Goal: Task Accomplishment & Management: Complete application form

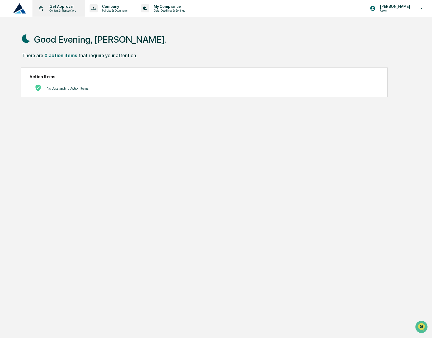
click at [46, 8] on p "Get Approval" at bounding box center [62, 6] width 34 height 4
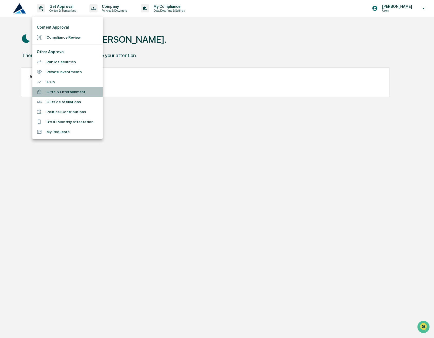
click at [82, 93] on li "Gifts & Entertainment" at bounding box center [67, 92] width 70 height 10
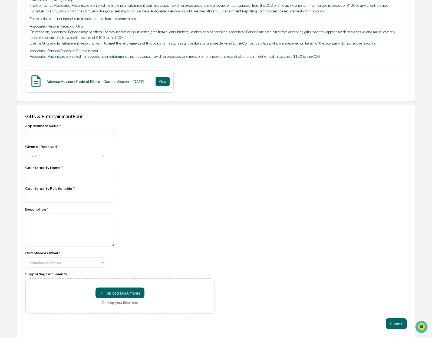
scroll to position [159, 0]
click at [59, 135] on input "number" at bounding box center [69, 135] width 89 height 10
type input "******"
click at [36, 157] on div at bounding box center [63, 155] width 69 height 5
click at [39, 170] on div "Given" at bounding box center [65, 168] width 81 height 11
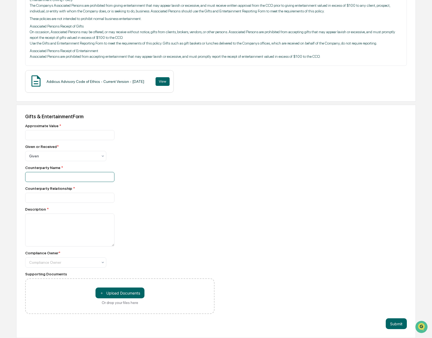
click at [63, 175] on input at bounding box center [69, 177] width 89 height 10
type input "**********"
click at [66, 198] on input at bounding box center [69, 198] width 89 height 10
type input "***"
click at [65, 225] on textarea at bounding box center [69, 230] width 89 height 33
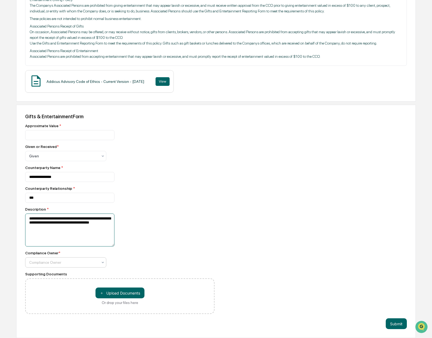
type textarea "**********"
click at [71, 264] on div at bounding box center [63, 262] width 69 height 5
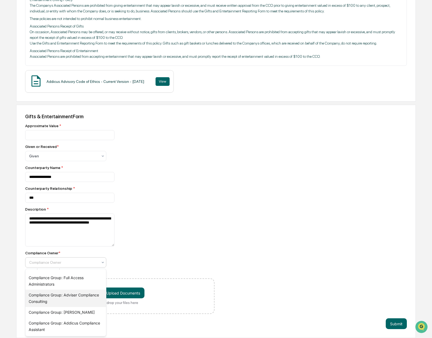
scroll to position [0, 0]
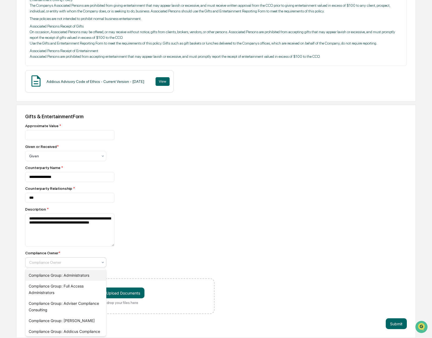
click at [82, 276] on div "Compliance Group: Administrators" at bounding box center [65, 275] width 81 height 11
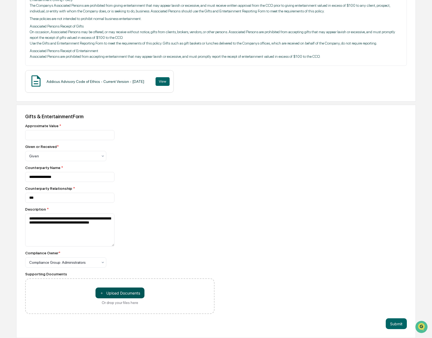
click at [119, 294] on button "＋ Upload Documents" at bounding box center [119, 293] width 49 height 11
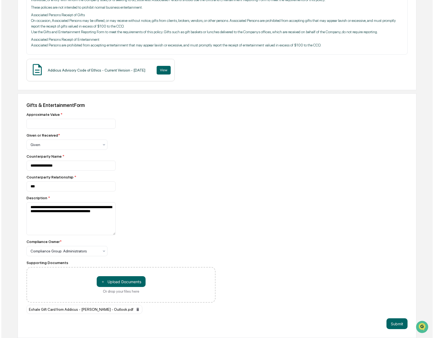
scroll to position [171, 0]
click at [393, 323] on button "Submit" at bounding box center [395, 324] width 21 height 11
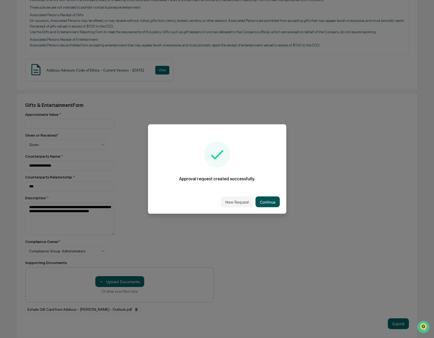
click at [267, 203] on button "Continue" at bounding box center [268, 202] width 24 height 11
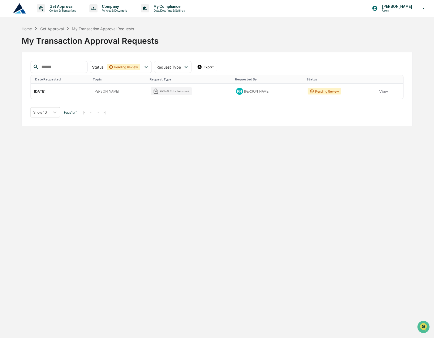
click at [20, 8] on img at bounding box center [19, 8] width 13 height 10
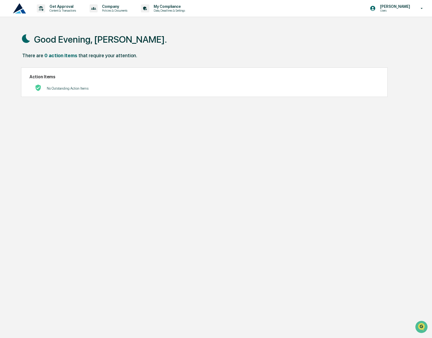
click at [402, 8] on p "[PERSON_NAME]" at bounding box center [393, 6] width 37 height 4
click at [299, 31] on div at bounding box center [217, 169] width 434 height 338
click at [184, 9] on p "Data, Deadlines & Settings" at bounding box center [168, 11] width 38 height 4
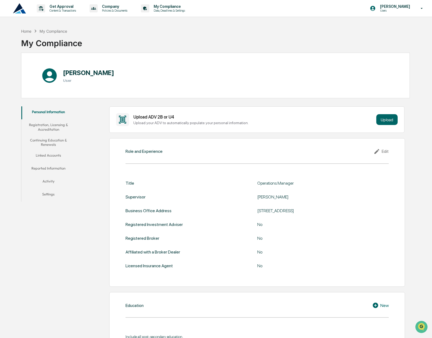
click at [54, 123] on button "Registration, Licensing & Accreditation" at bounding box center [48, 126] width 54 height 15
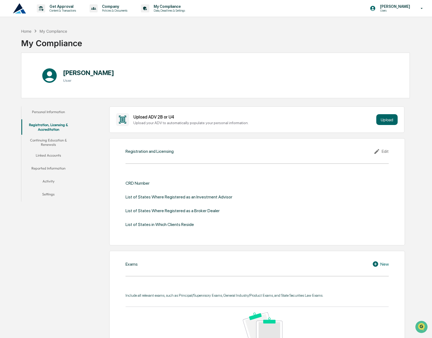
click at [55, 109] on button "Personal Information" at bounding box center [48, 112] width 54 height 13
